Goal: Transaction & Acquisition: Purchase product/service

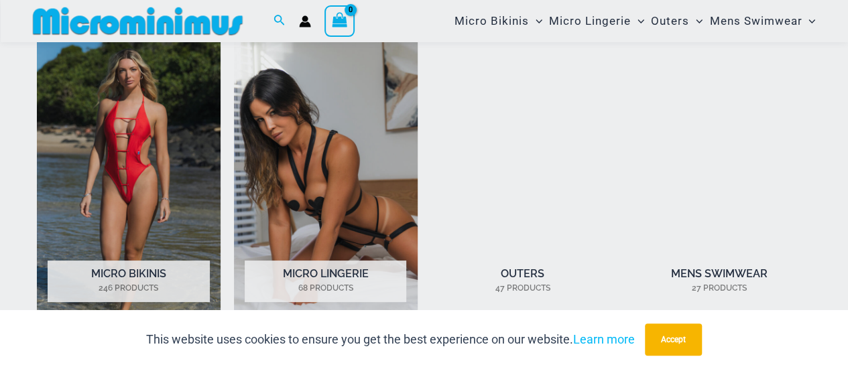
scroll to position [914, 0]
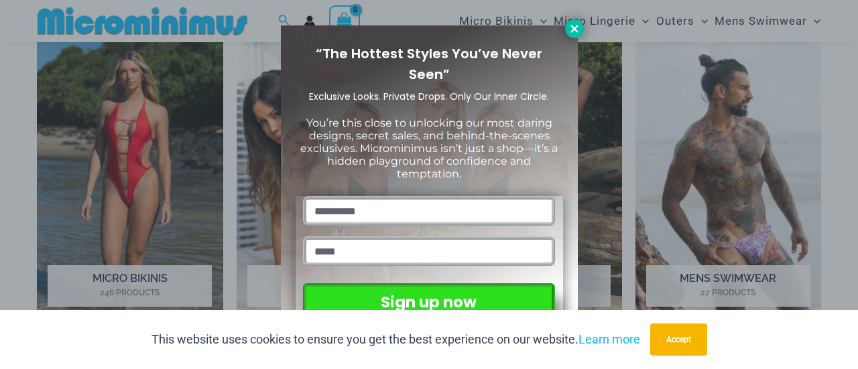
click at [568, 32] on icon at bounding box center [574, 29] width 12 height 12
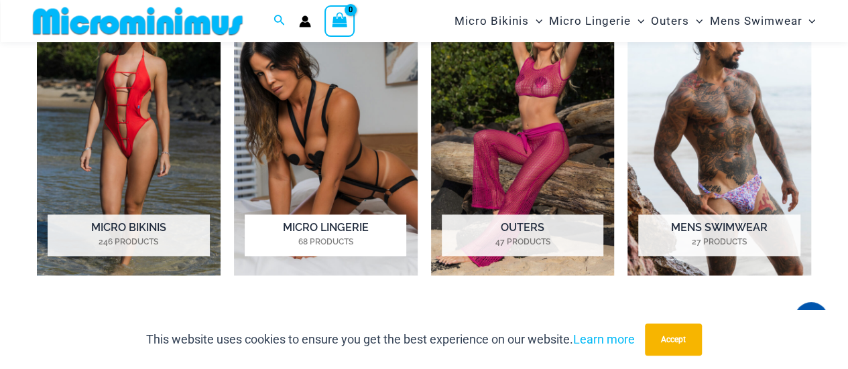
scroll to position [961, 0]
click at [338, 159] on img "Visit product category Micro Lingerie" at bounding box center [326, 133] width 184 height 285
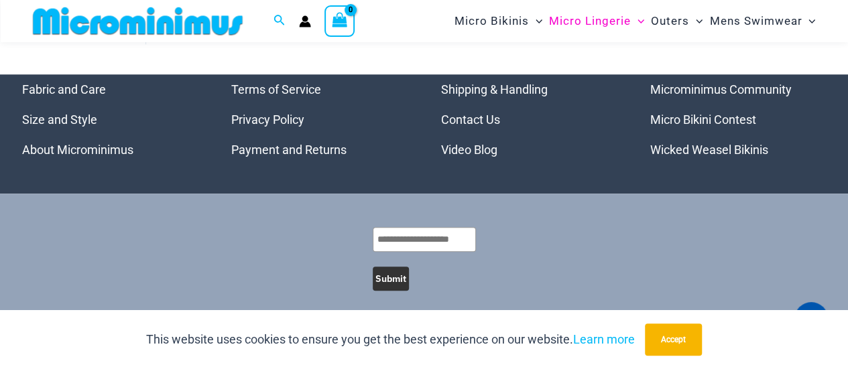
scroll to position [3118, 0]
